Goal: Task Accomplishment & Management: Manage account settings

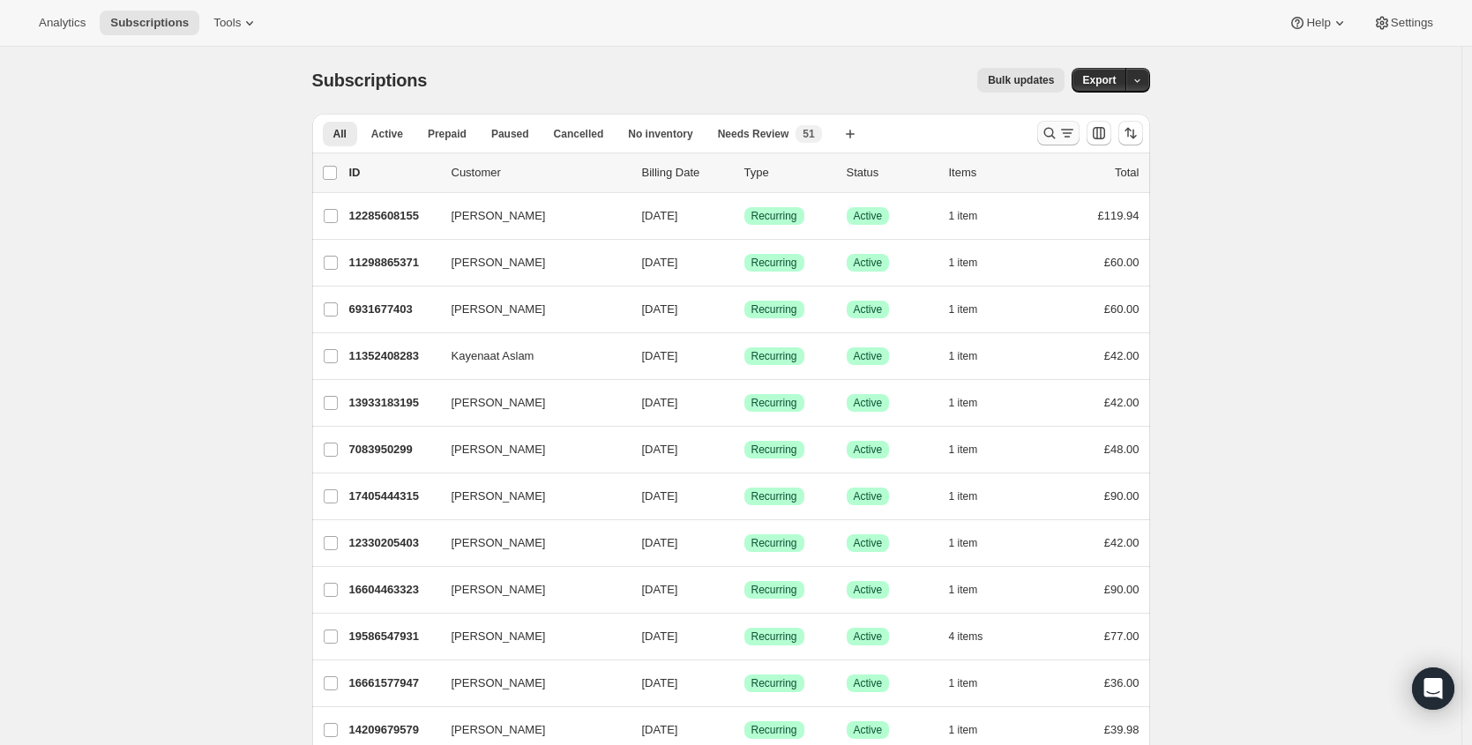
click at [1047, 134] on icon "Search and filter results" at bounding box center [1050, 133] width 18 height 18
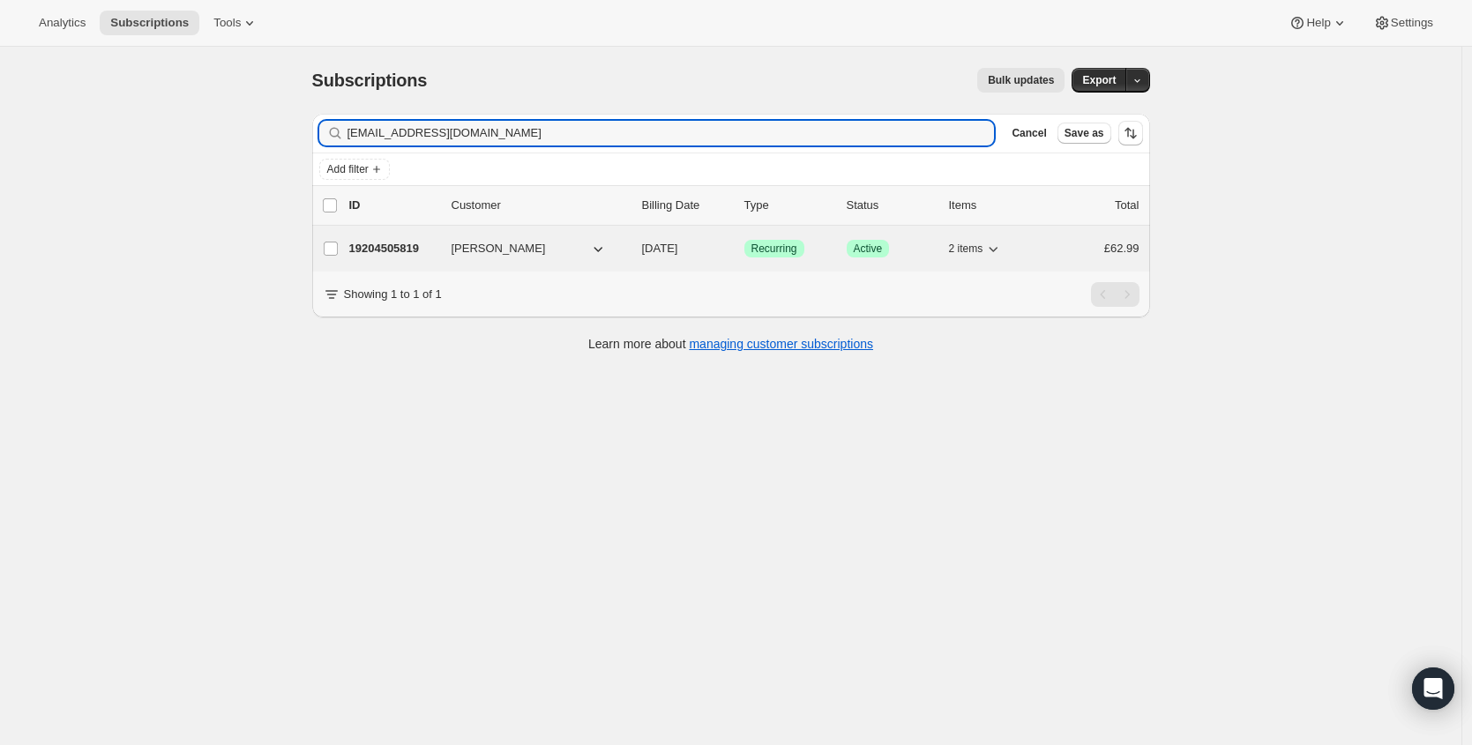
type input "[EMAIL_ADDRESS][DOMAIN_NAME]"
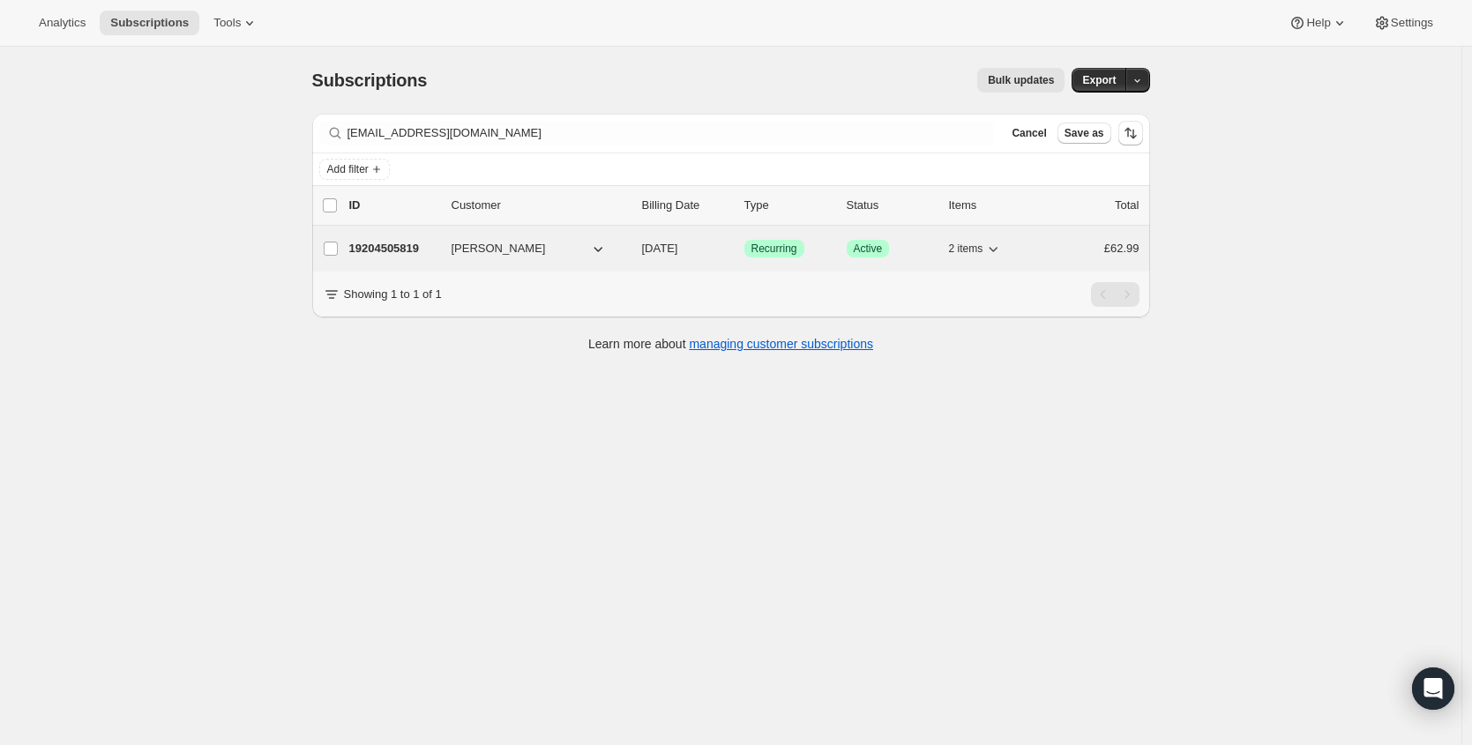
click at [375, 247] on p "19204505819" at bounding box center [393, 249] width 88 height 18
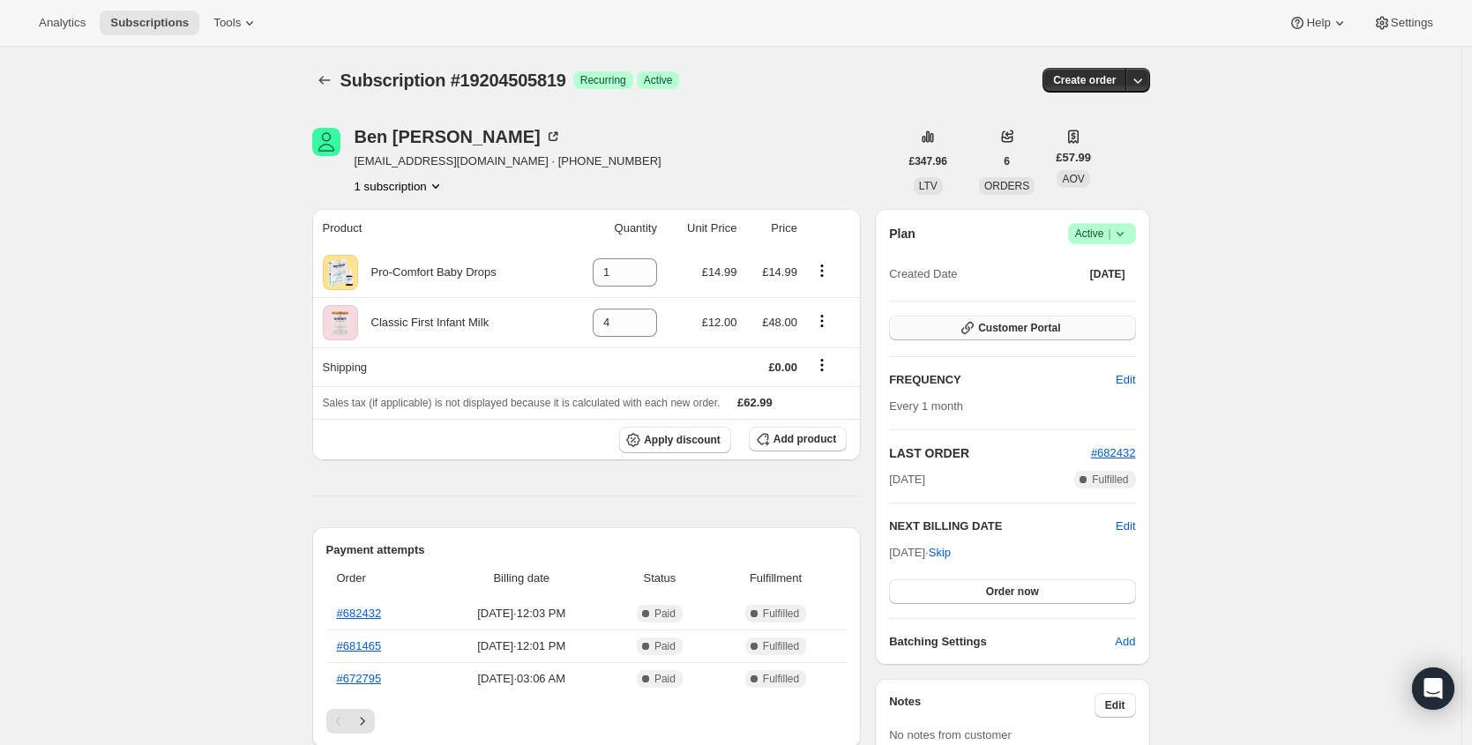
click at [1106, 335] on button "Customer Portal" at bounding box center [1012, 328] width 246 height 25
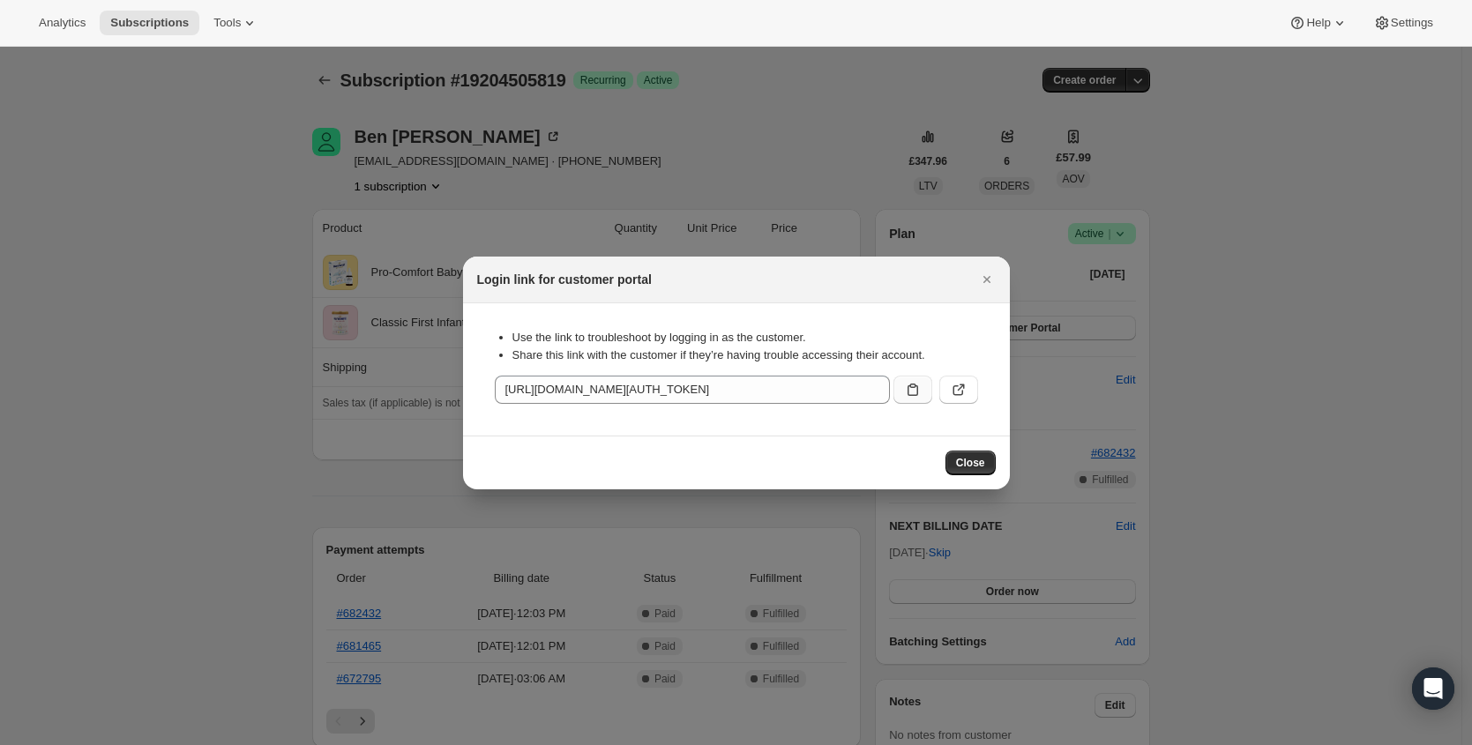
click at [911, 385] on icon ":rcc:" at bounding box center [913, 390] width 18 height 18
